Goal: Browse casually

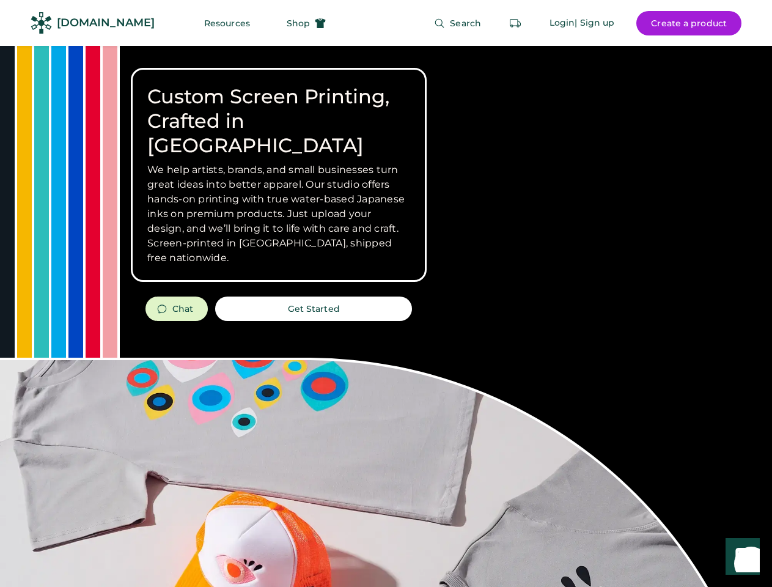
click at [386, 293] on div "Custom Screen Printing, Crafted in [GEOGRAPHIC_DATA] We help artists, brands, a…" at bounding box center [386, 434] width 772 height 776
click at [386, 316] on div "Custom Screen Printing, Crafted in [GEOGRAPHIC_DATA] We help artists, brands, a…" at bounding box center [386, 434] width 772 height 776
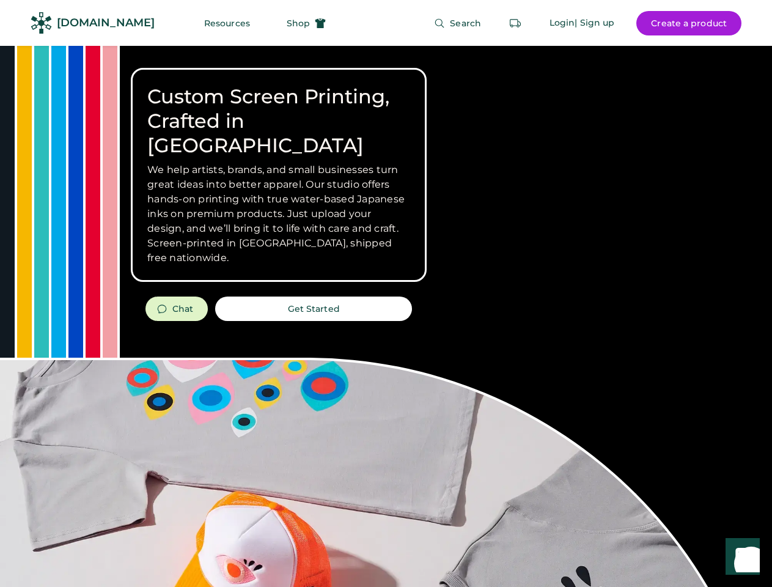
click at [386, 316] on div "Custom Screen Printing, Crafted in [GEOGRAPHIC_DATA] We help artists, brands, a…" at bounding box center [386, 434] width 772 height 776
click at [279, 175] on h3 "We help artists, brands, and small businesses turn great ideas into better appa…" at bounding box center [278, 214] width 263 height 103
click at [279, 163] on h3 "We help artists, brands, and small businesses turn great ideas into better appa…" at bounding box center [278, 214] width 263 height 103
click at [279, 109] on h1 "Custom Screen Printing, Crafted in [GEOGRAPHIC_DATA]" at bounding box center [278, 120] width 263 height 73
